Goal: Use online tool/utility: Use online tool/utility

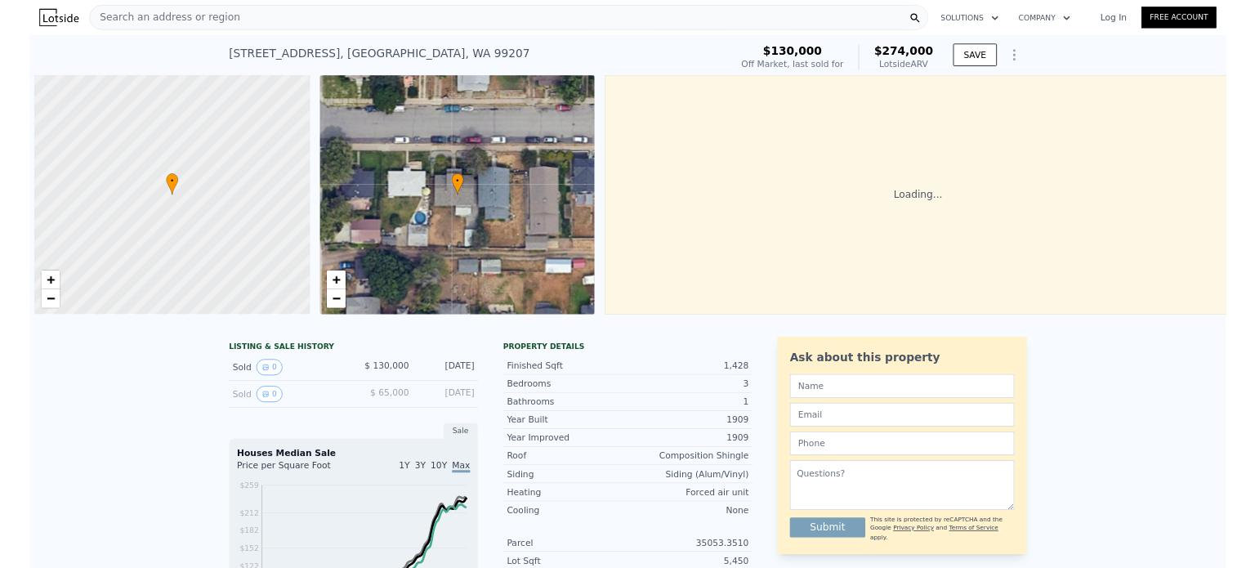
scroll to position [0, 7]
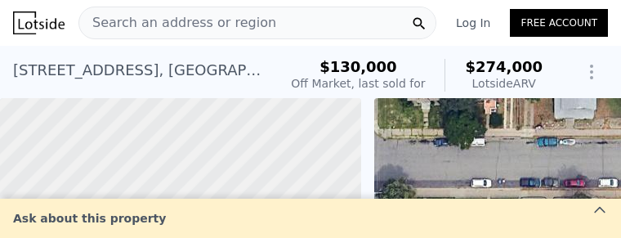
click at [270, 26] on div "Search an address or region" at bounding box center [257, 23] width 358 height 33
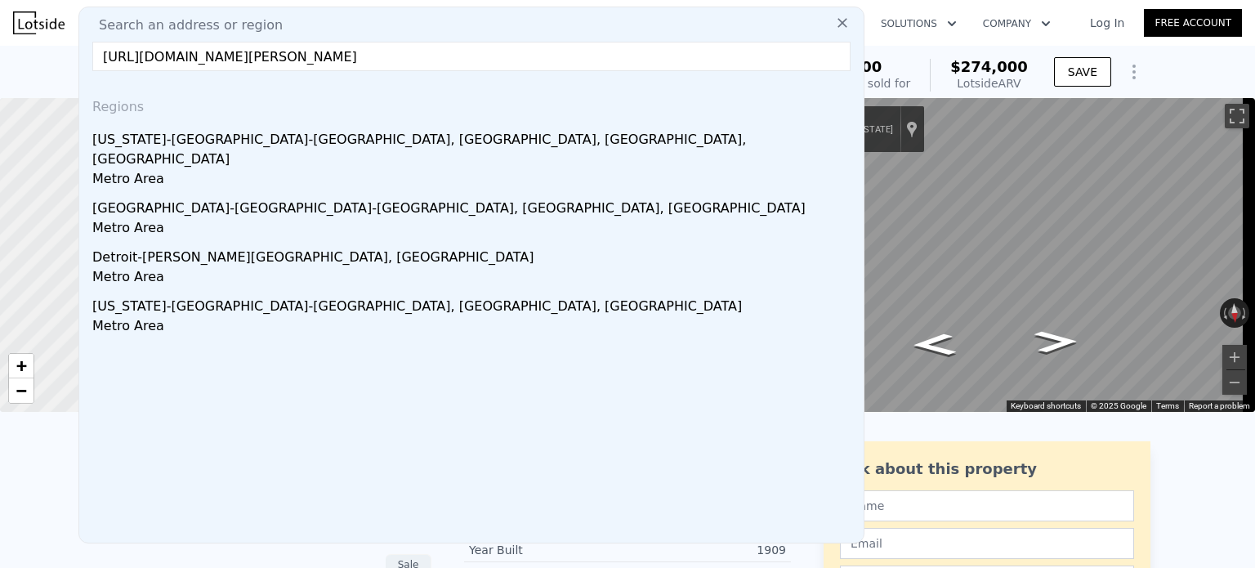
type input "https://www.zillow.com/homedetails/13216-87th-Ave-NE-Kirkland-WA-98034/48830600…"
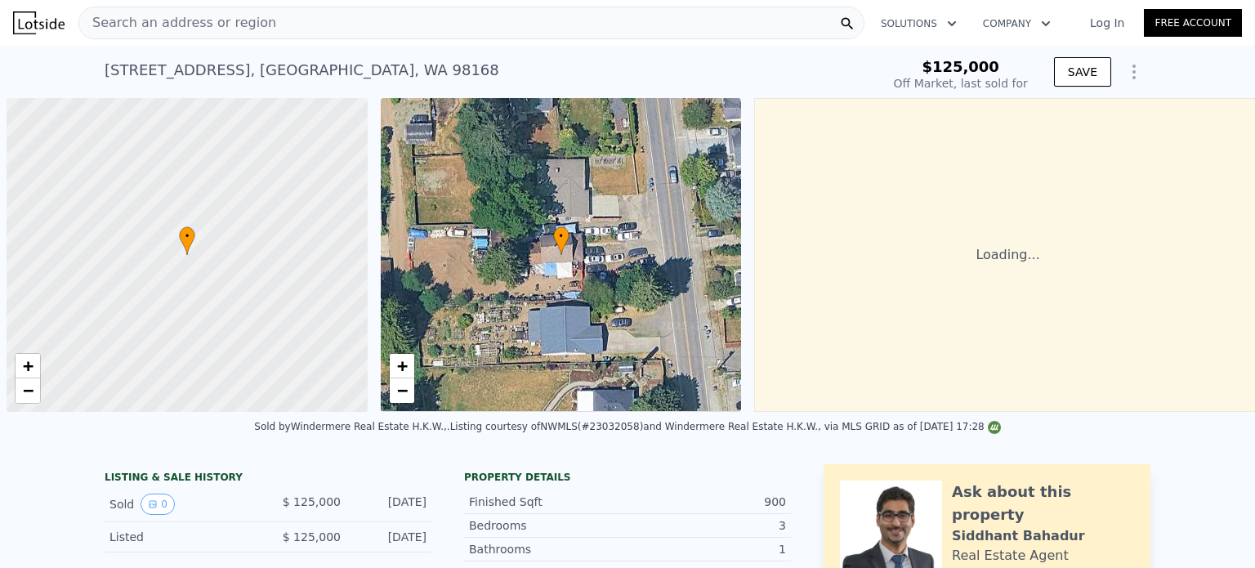
scroll to position [0, 7]
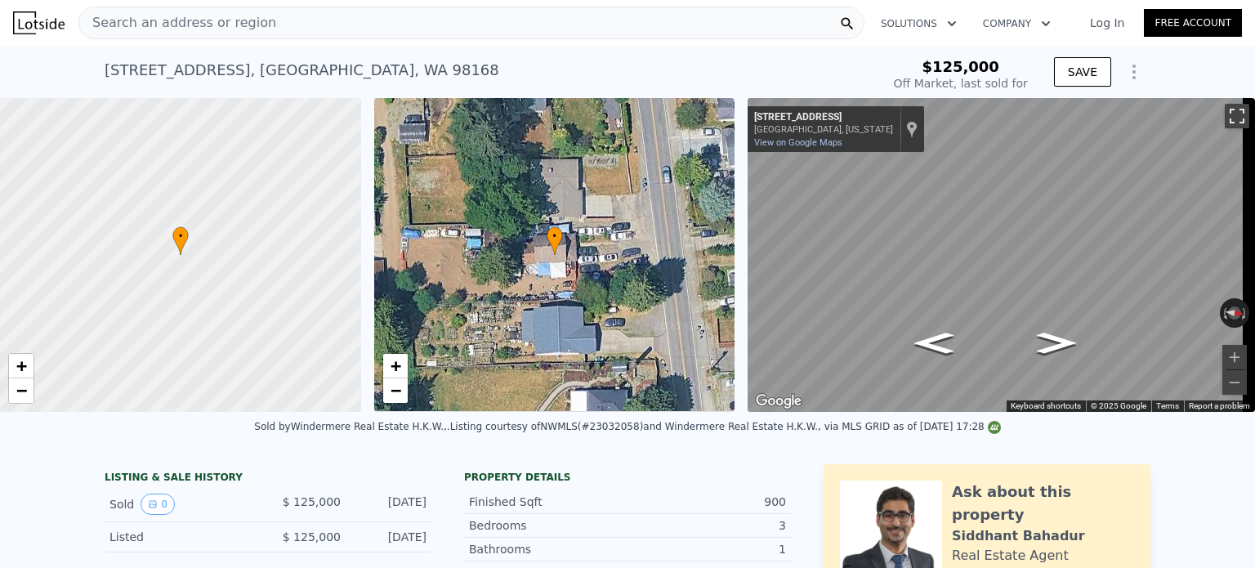
click at [1226, 117] on button "Toggle fullscreen view" at bounding box center [1237, 116] width 25 height 25
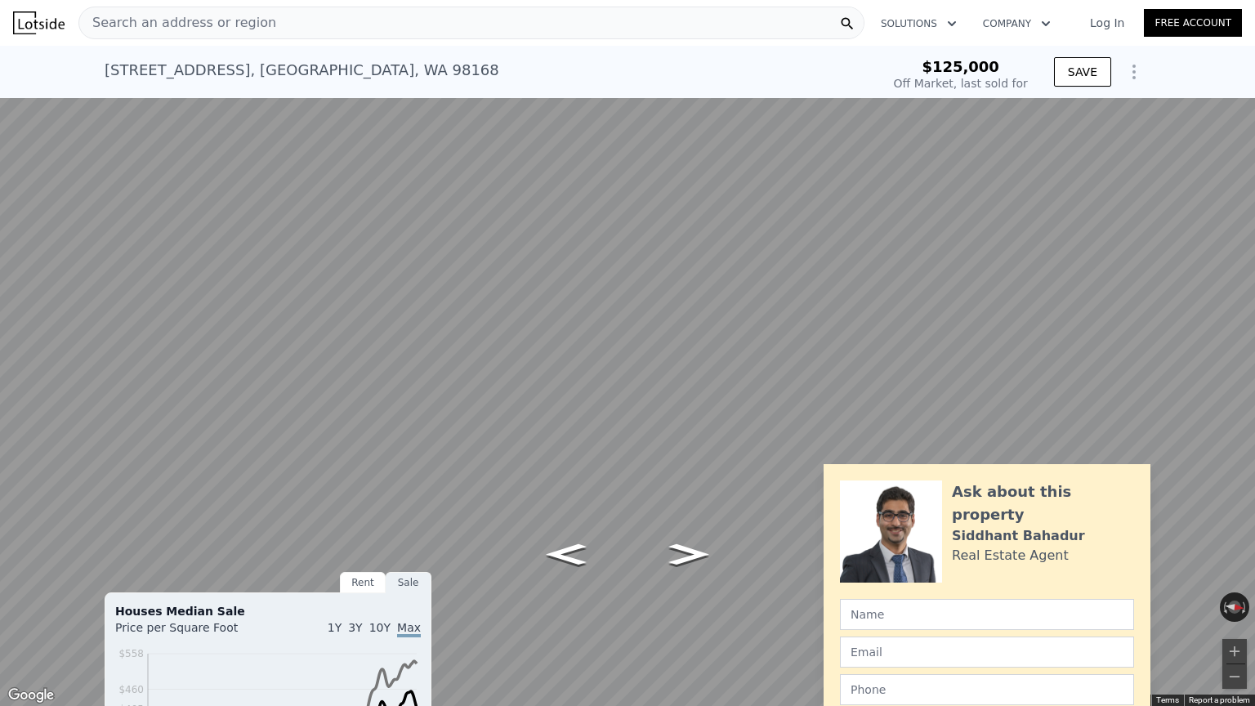
click at [1233, 13] on button "Toggle fullscreen view" at bounding box center [1237, 18] width 25 height 25
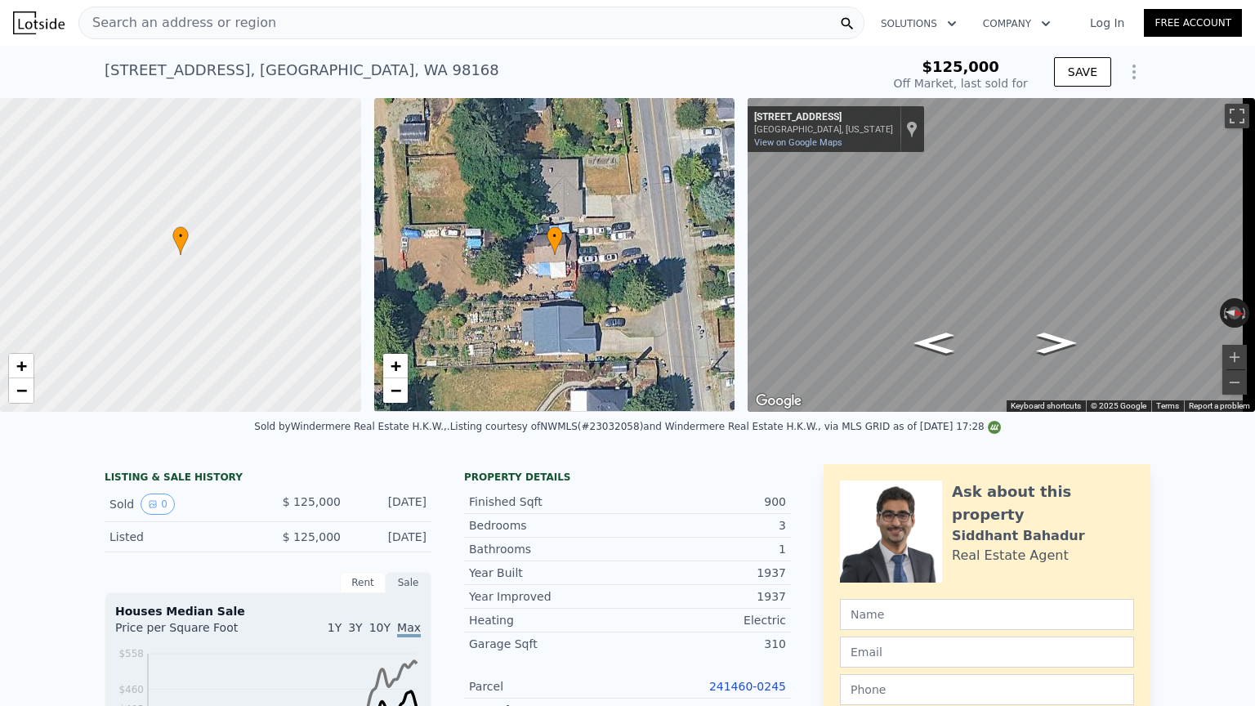
click at [415, 23] on div "Search an address or region" at bounding box center [471, 23] width 786 height 33
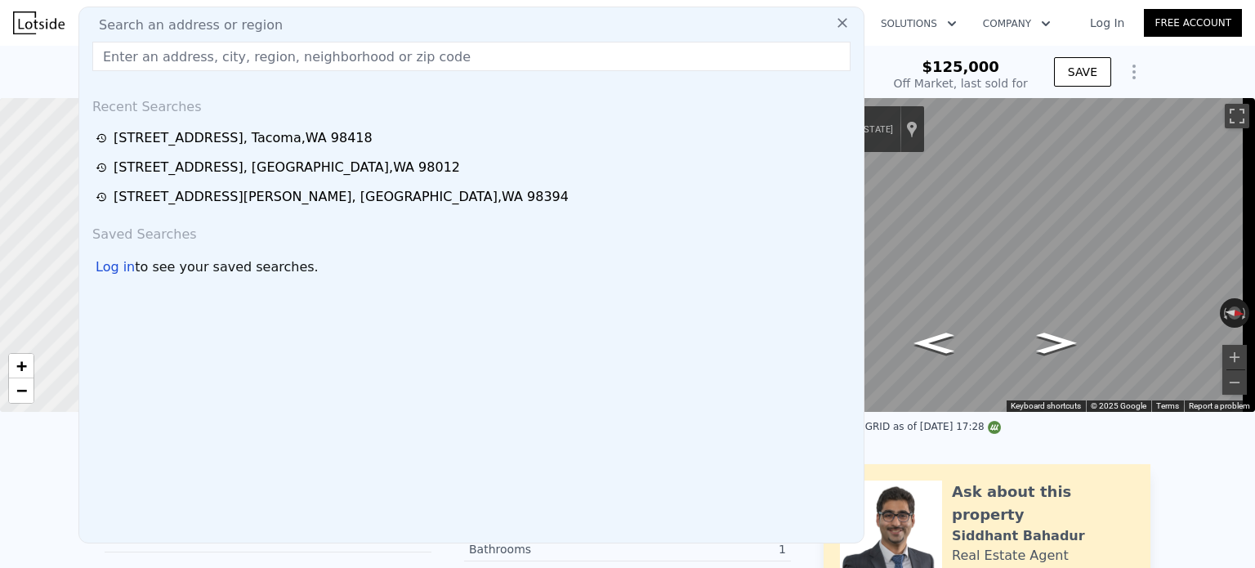
type input "[STREET_ADDRESS]"
type input "$ 530,000"
type input "$ 355,537"
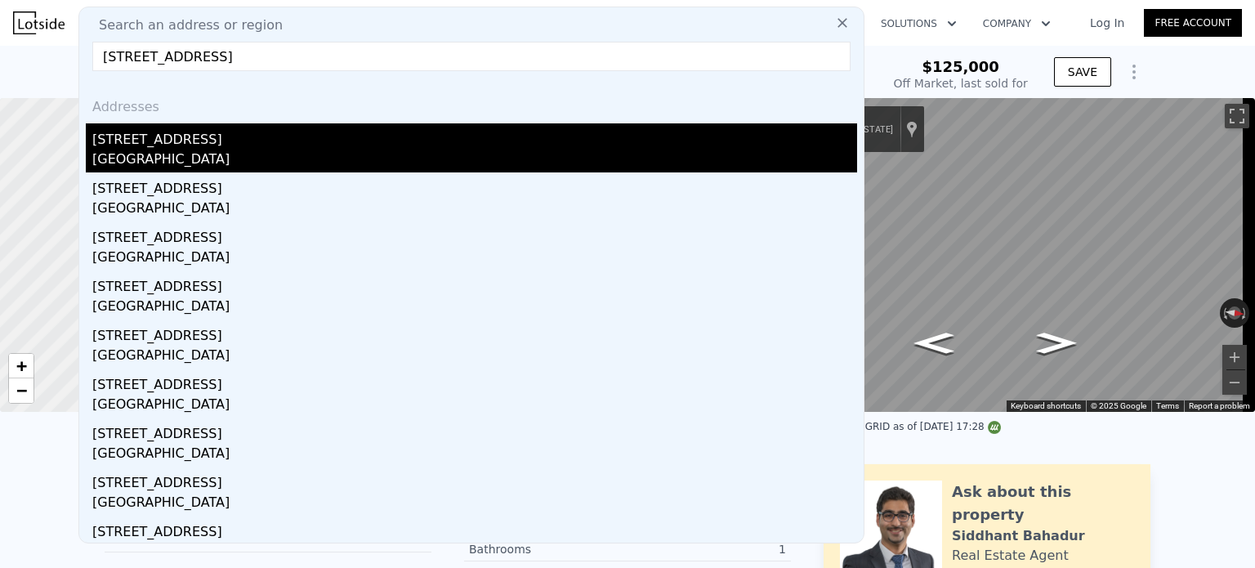
type input "[STREET_ADDRESS]"
click at [160, 139] on div "[STREET_ADDRESS]" at bounding box center [474, 136] width 765 height 26
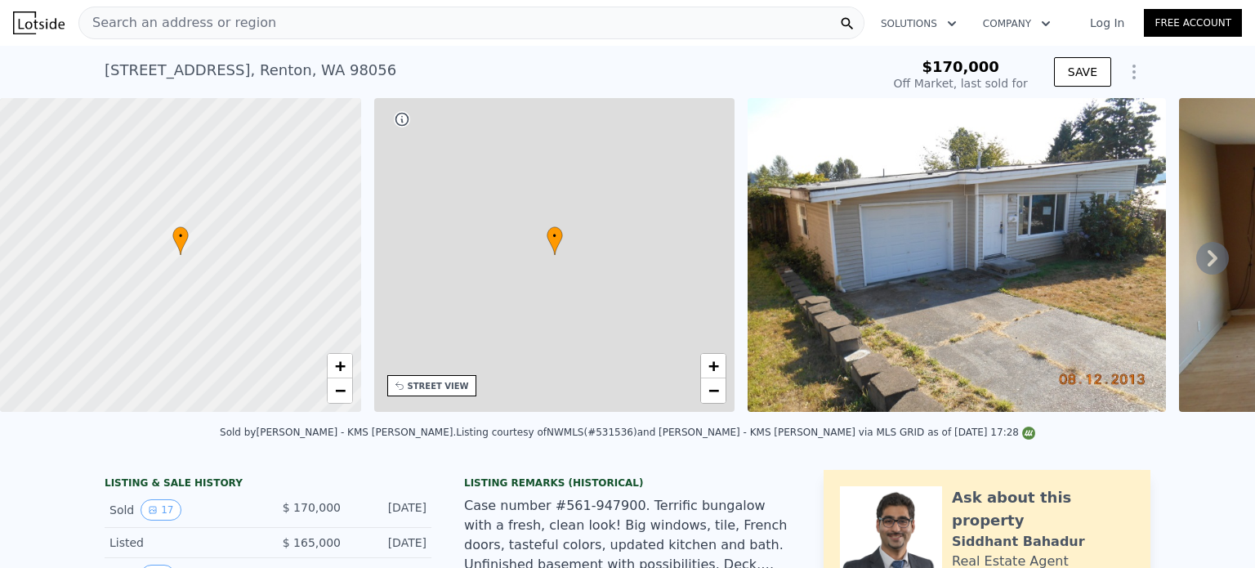
type input "-$ 183,153"
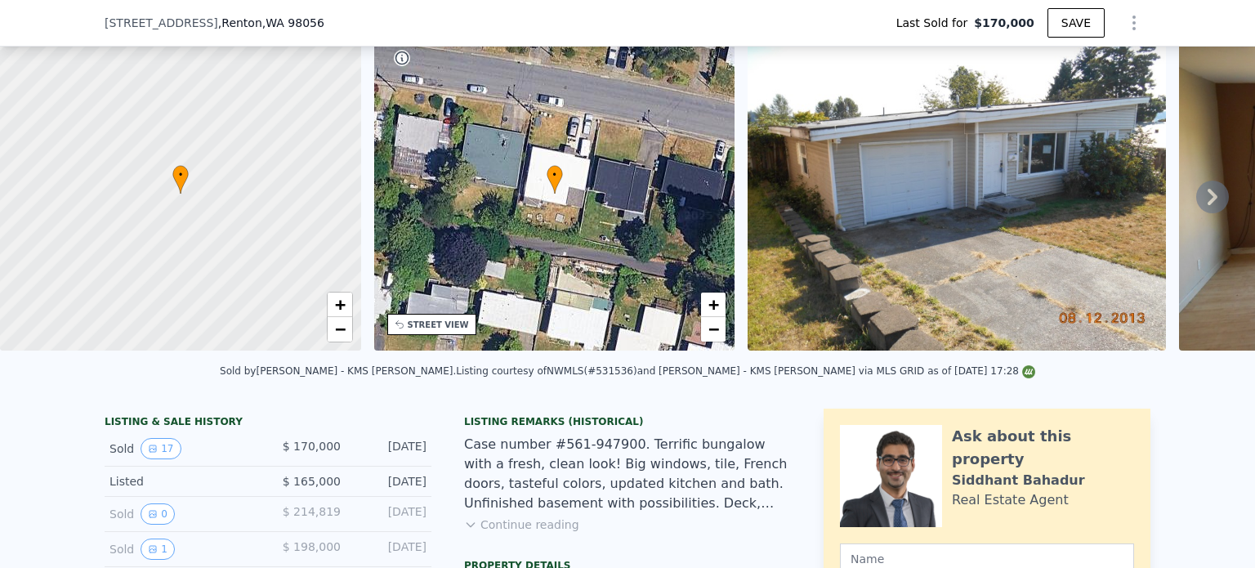
scroll to position [257, 0]
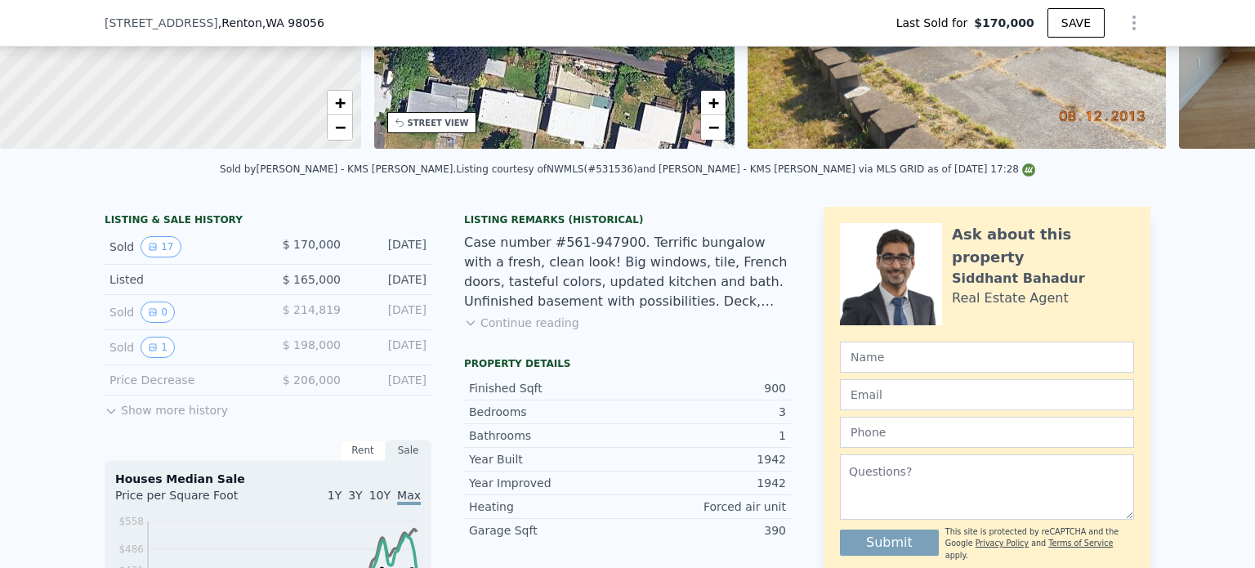
click at [533, 331] on button "Continue reading" at bounding box center [521, 323] width 115 height 16
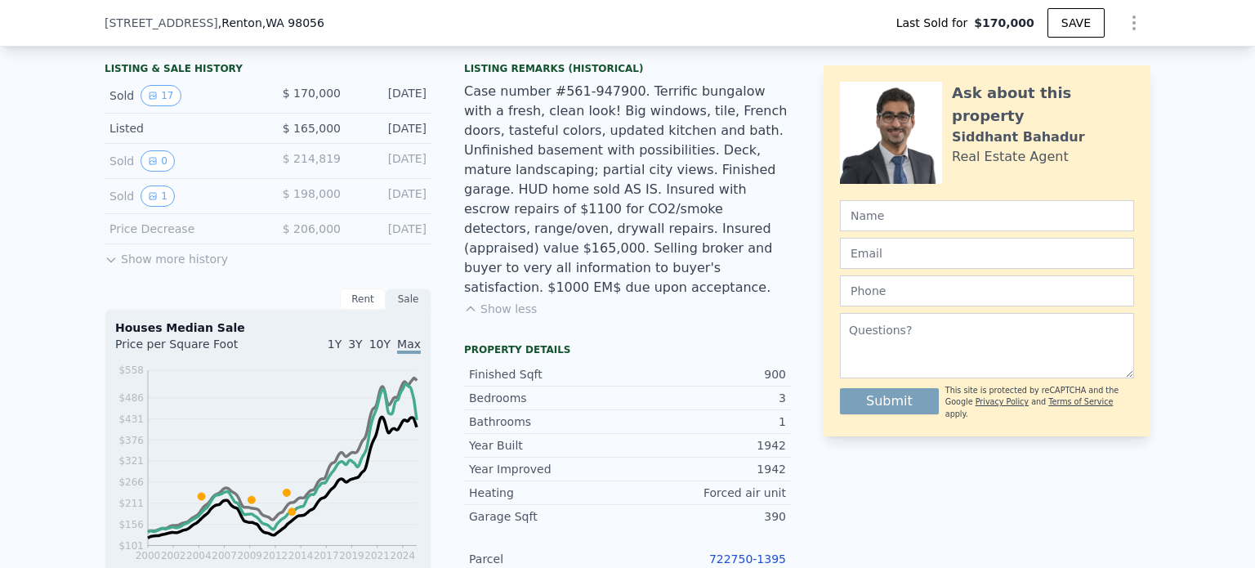
scroll to position [729, 0]
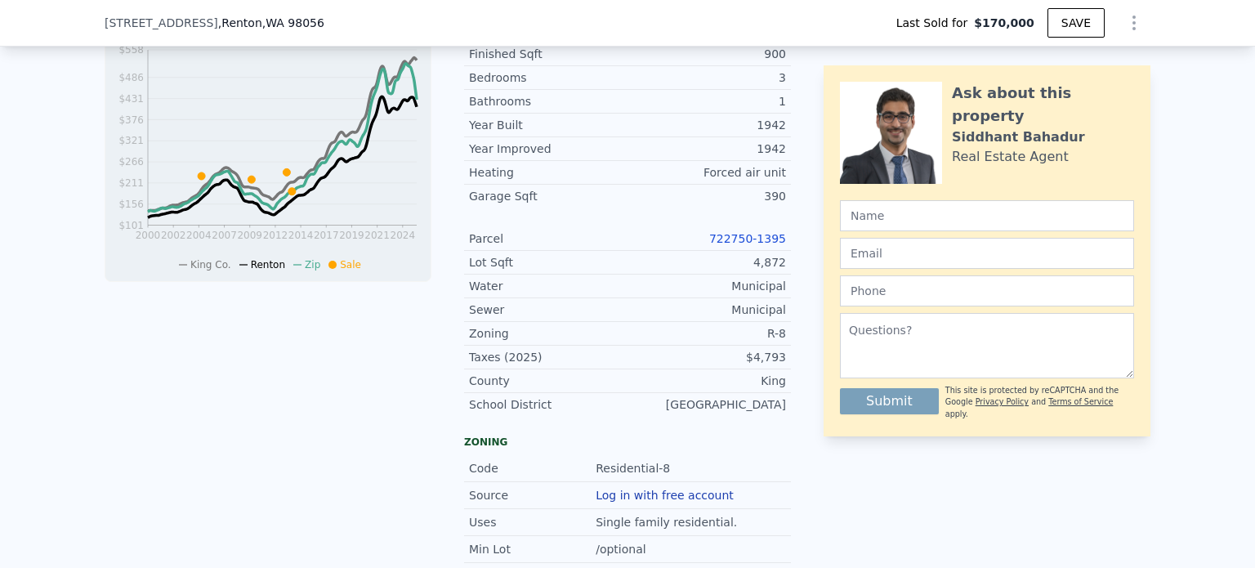
click at [762, 232] on link "722750-1395" at bounding box center [747, 238] width 77 height 13
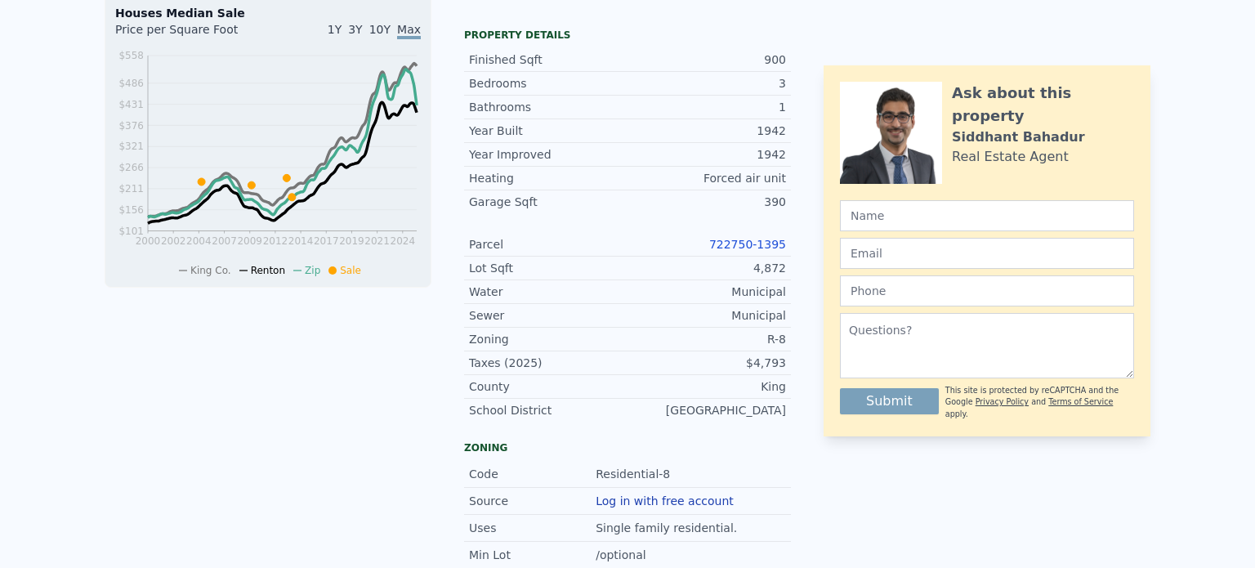
type input "$ 522,000"
type input "$ 300,847"
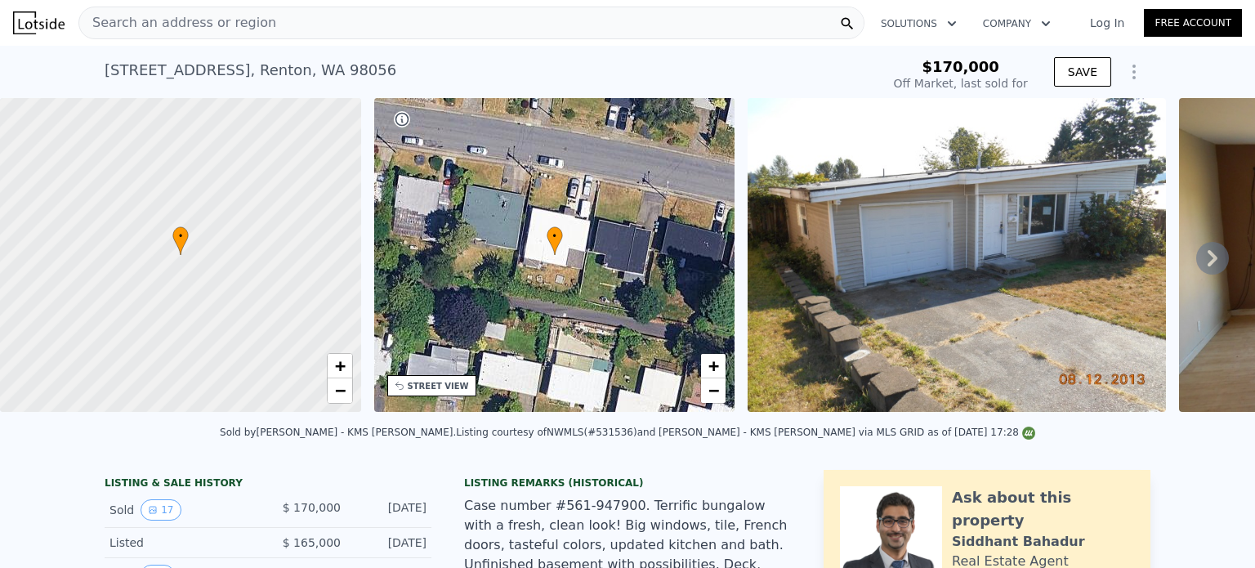
click at [375, 23] on div "Search an address or region" at bounding box center [471, 23] width 786 height 33
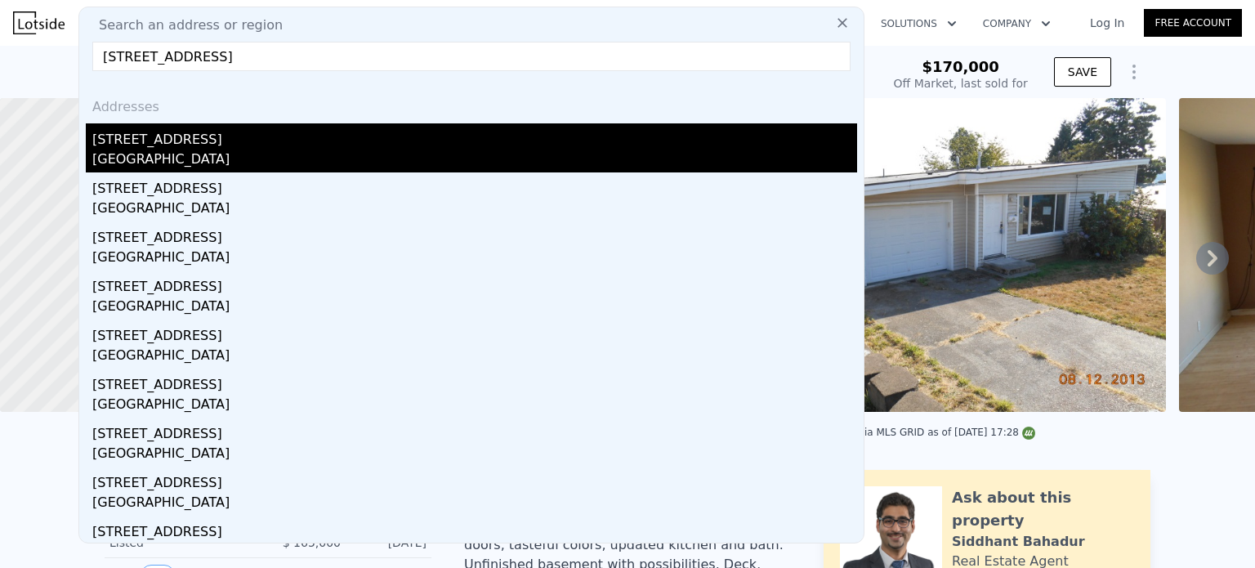
type input "[STREET_ADDRESS]"
click at [167, 146] on div "[STREET_ADDRESS]" at bounding box center [474, 136] width 765 height 26
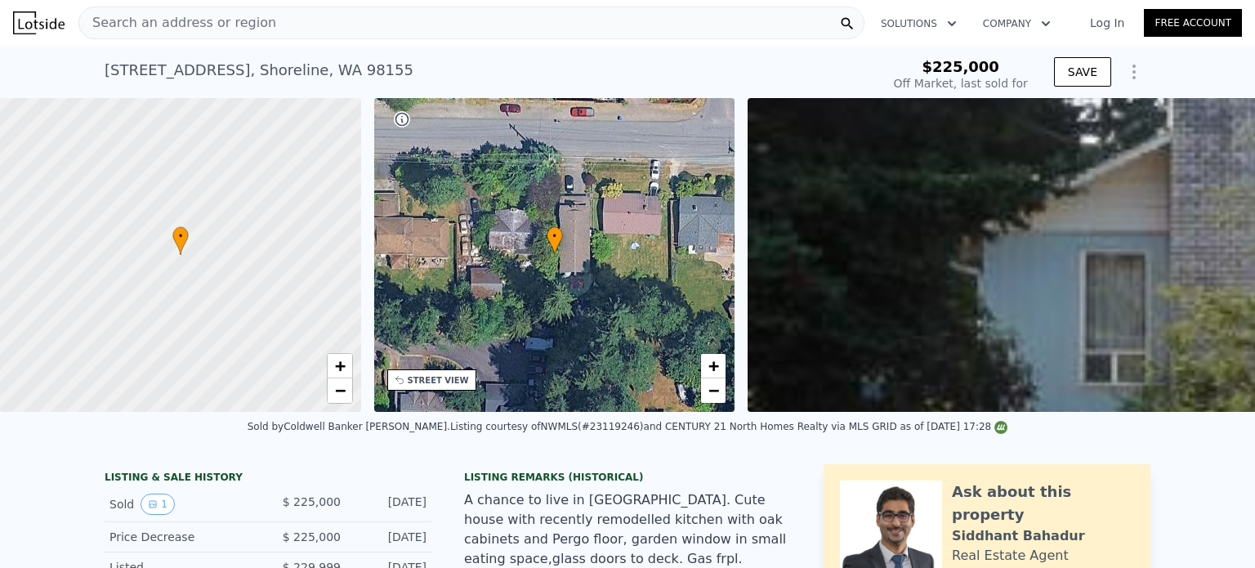
type input "-$ 244,558"
type input "$ 775,000"
type input "$ 473,766"
